Goal: Transaction & Acquisition: Purchase product/service

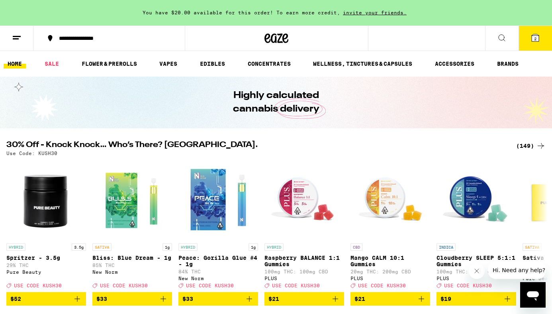
click at [523, 144] on div "(149)" at bounding box center [530, 146] width 29 height 10
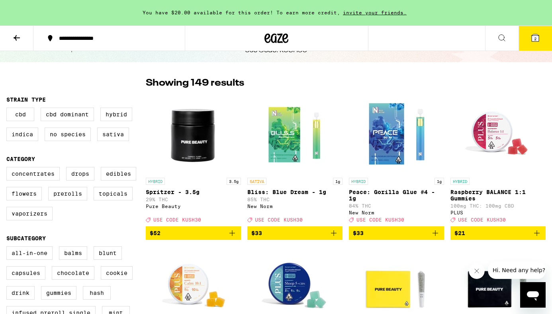
scroll to position [33, 0]
